Goal: Transaction & Acquisition: Register for event/course

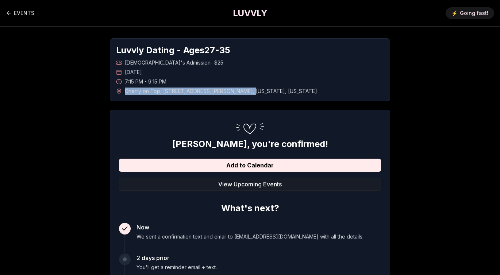
click at [244, 9] on h1 "LUVVLY" at bounding box center [250, 13] width 34 height 12
click at [250, 10] on h1 "LUVVLY" at bounding box center [250, 13] width 34 height 12
click at [245, 12] on h1 "LUVVLY" at bounding box center [250, 13] width 34 height 12
click at [25, 14] on link "EVENTS" at bounding box center [20, 13] width 28 height 15
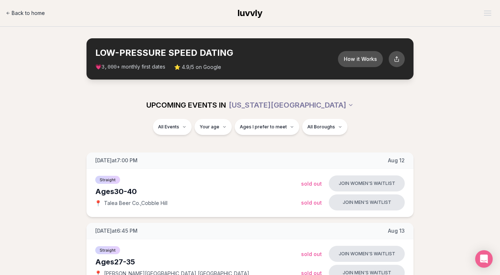
click at [25, 13] on span "Back to home" at bounding box center [28, 12] width 33 height 7
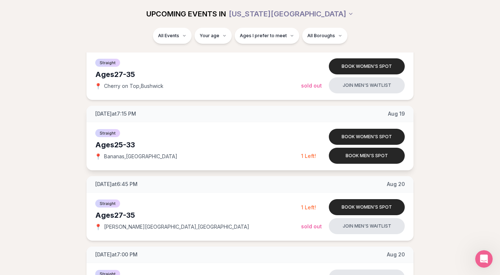
scroll to position [611, 0]
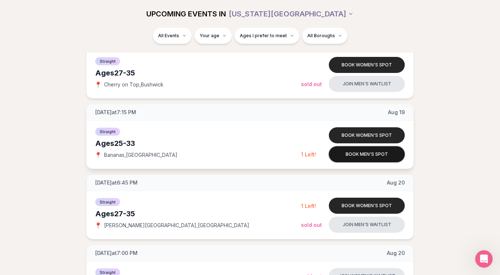
click at [354, 155] on button "Book men's spot" at bounding box center [367, 154] width 76 height 16
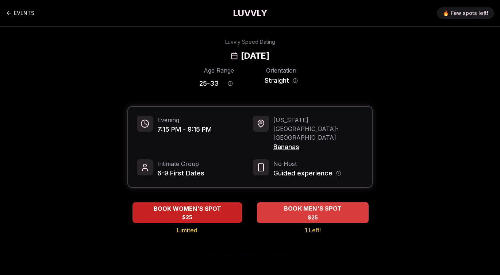
click at [344, 202] on div "BOOK MEN'S SPOT $25" at bounding box center [313, 212] width 112 height 20
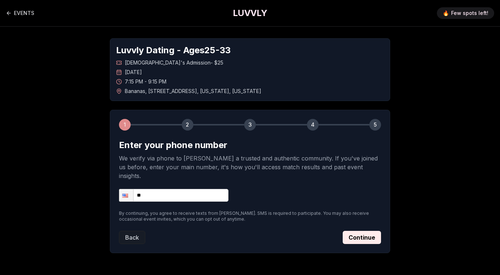
click at [180, 190] on input "**" at bounding box center [173, 195] width 109 height 13
type input "**********"
click at [369, 231] on button "Continue" at bounding box center [362, 237] width 38 height 13
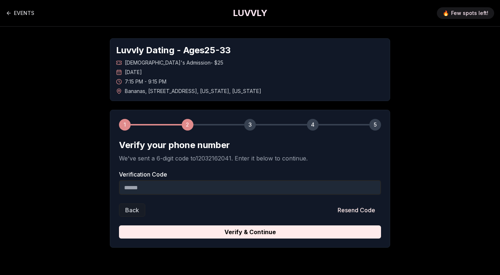
click at [171, 190] on input "Verification Code" at bounding box center [250, 187] width 262 height 15
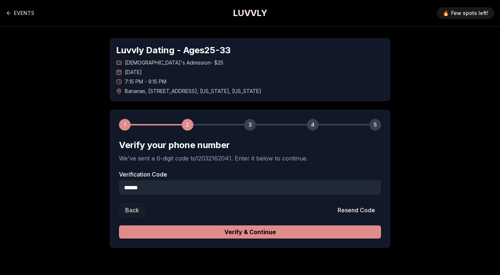
type input "******"
click at [329, 234] on button "Verify & Continue" at bounding box center [250, 231] width 262 height 13
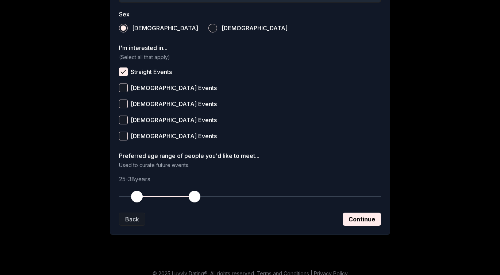
scroll to position [275, 0]
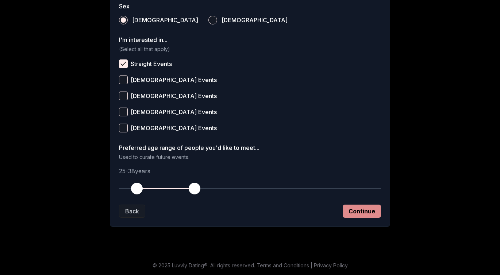
click at [368, 210] on button "Continue" at bounding box center [362, 211] width 38 height 13
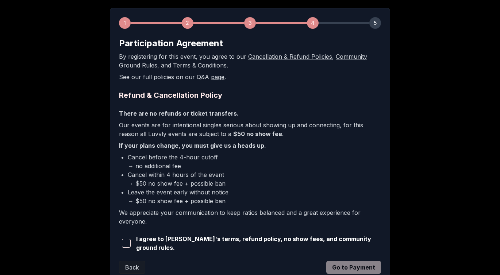
scroll to position [156, 0]
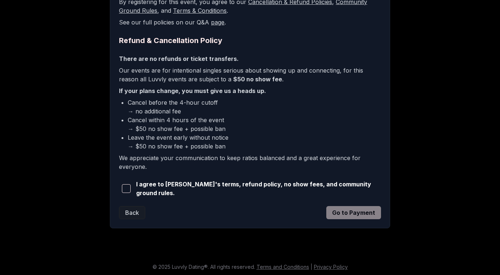
click at [131, 187] on span "button" at bounding box center [126, 188] width 9 height 9
click at [364, 206] on button "Go to Payment" at bounding box center [353, 212] width 55 height 13
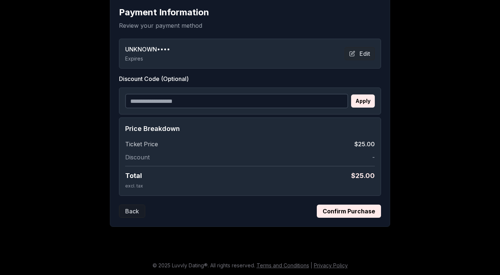
scroll to position [133, 0]
click at [341, 211] on button "Confirm Purchase" at bounding box center [349, 211] width 64 height 13
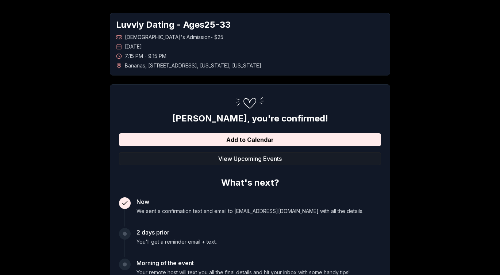
scroll to position [0, 0]
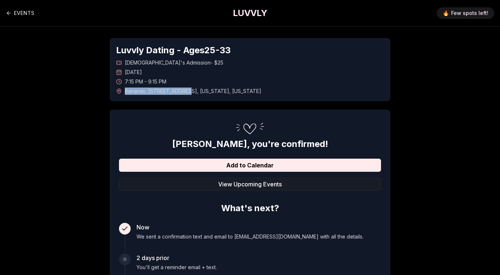
drag, startPoint x: 183, startPoint y: 91, endPoint x: 124, endPoint y: 92, distance: 58.7
click at [124, 92] on div "Bananas , 174 1st Avenue , New York , New York" at bounding box center [250, 91] width 268 height 7
copy span "Bananas , 174 1st Avenue"
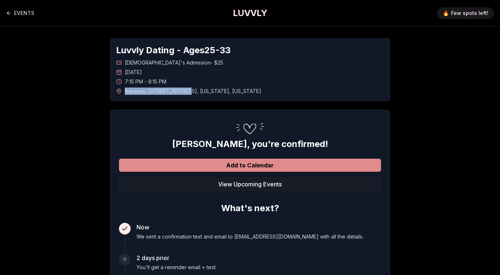
click at [185, 163] on button "Add to Calendar" at bounding box center [250, 165] width 262 height 13
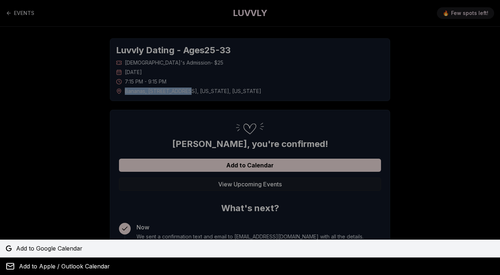
click at [63, 247] on span "Add to Google Calendar" at bounding box center [49, 248] width 66 height 9
